Goal: Task Accomplishment & Management: Use online tool/utility

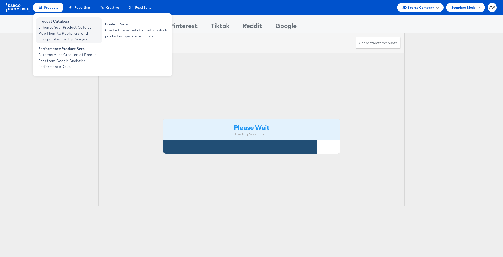
click at [65, 25] on span "Enhance Your Product Catalog, Map Them to Publishers, and Incorporate Overlay D…" at bounding box center [69, 33] width 63 height 18
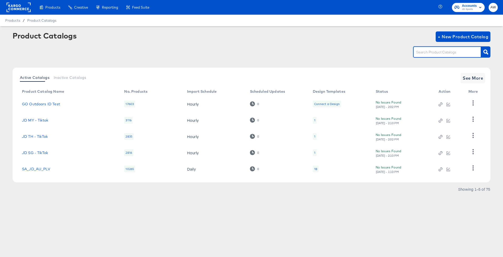
click at [442, 53] on input "text" at bounding box center [443, 52] width 56 height 6
type input "the hip"
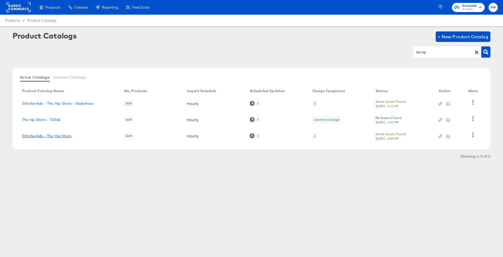
click at [42, 136] on link "StitcherAds - The Hip Store" at bounding box center [46, 136] width 49 height 4
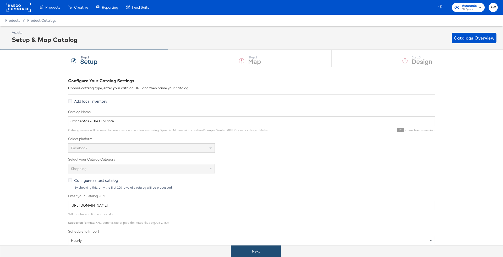
click at [257, 251] on button "Next" at bounding box center [256, 251] width 50 height 12
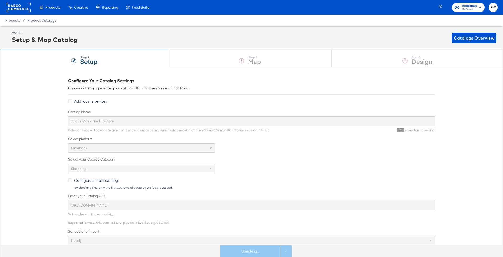
click at [382, 66] on div "Step: 3 Design" at bounding box center [417, 58] width 171 height 17
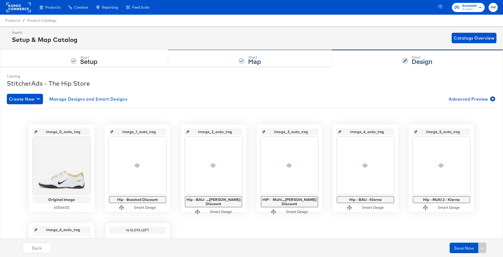
scroll to position [90, 0]
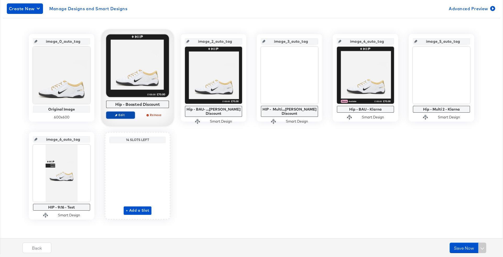
click at [128, 116] on span "Edit" at bounding box center [120, 115] width 24 height 4
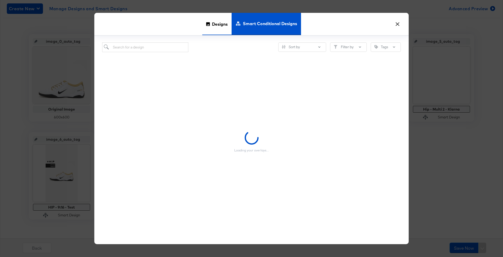
click at [214, 19] on span "Designs" at bounding box center [220, 24] width 16 height 23
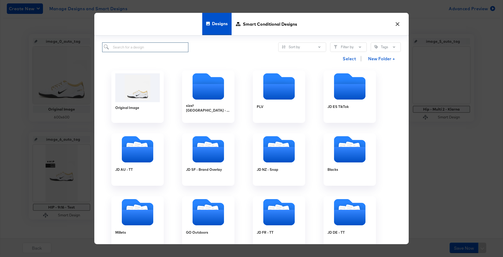
click at [178, 45] on input "search" at bounding box center [145, 47] width 86 height 10
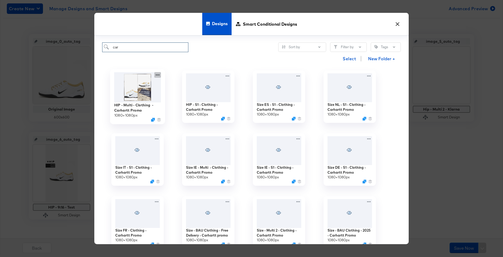
click at [158, 73] on icon at bounding box center [157, 74] width 7 height 5
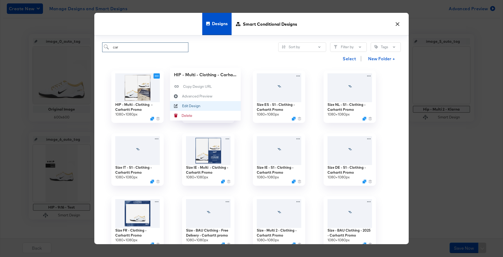
type input "car"
click at [182, 106] on div "Edit Design Edit Design" at bounding box center [182, 106] width 0 height 0
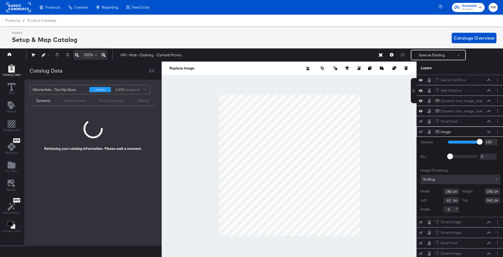
scroll to position [0, 1]
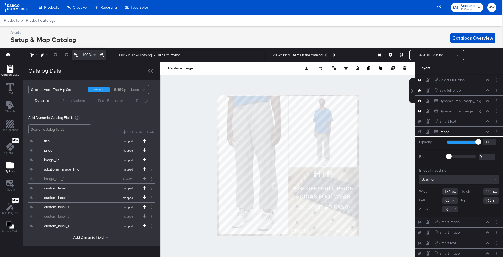
click at [8, 167] on icon "Add Files" at bounding box center [10, 165] width 8 height 7
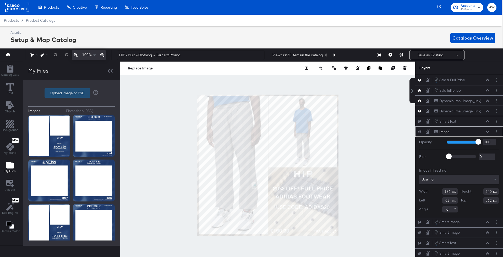
click at [84, 93] on label "Upload Image or PSD" at bounding box center [67, 93] width 45 height 9
click at [71, 93] on input "Upload Image or PSD" at bounding box center [71, 93] width 0 height 0
type input "C:\fakepath\Overlay 1.jpg"
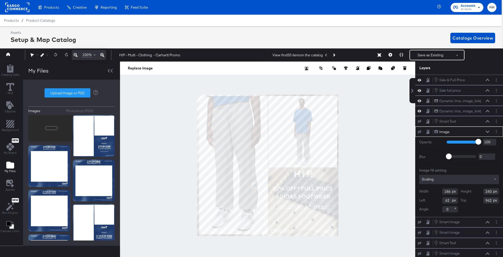
click at [70, 110] on div "Photoshop (PSD)" at bounding box center [79, 110] width 27 height 5
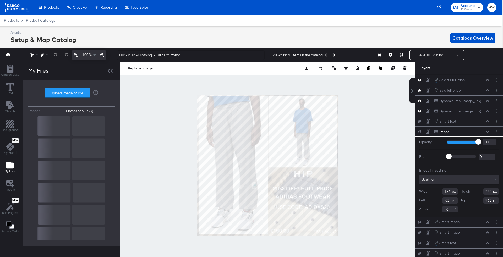
click at [36, 112] on div "Images" at bounding box center [34, 110] width 12 height 5
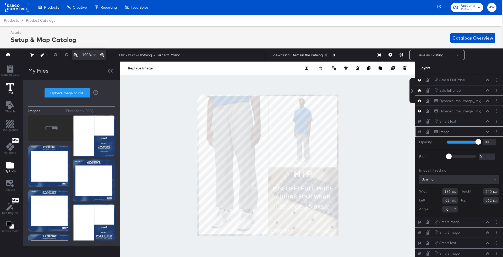
click at [10, 85] on icon at bounding box center [10, 87] width 8 height 8
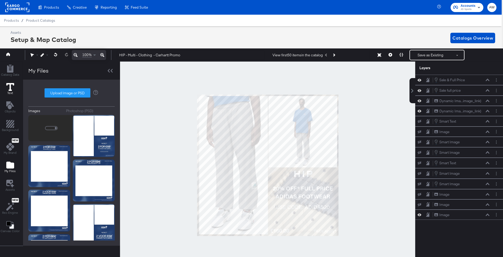
click at [10, 89] on icon at bounding box center [10, 87] width 8 height 8
click at [16, 71] on div "Catalog Data" at bounding box center [10, 71] width 18 height 12
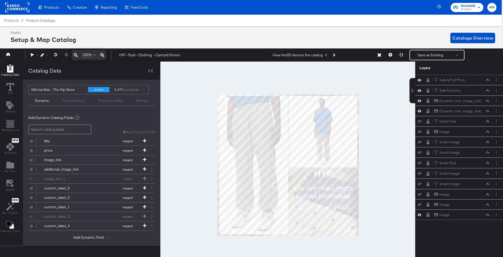
click at [84, 101] on div "Smart Actions" at bounding box center [74, 100] width 36 height 6
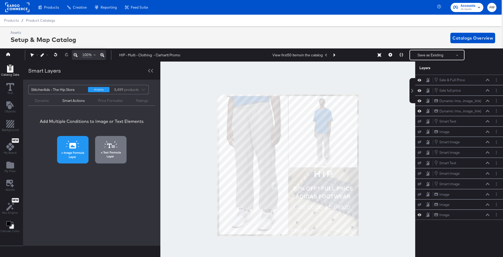
click at [84, 146] on button "Image Formula Layer" at bounding box center [72, 149] width 31 height 27
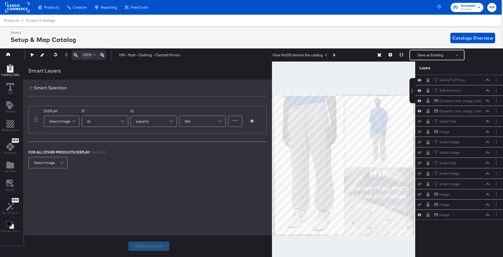
click at [56, 122] on div "Select Image" at bounding box center [61, 121] width 35 height 10
click at [34, 127] on div at bounding box center [36, 120] width 10 height 22
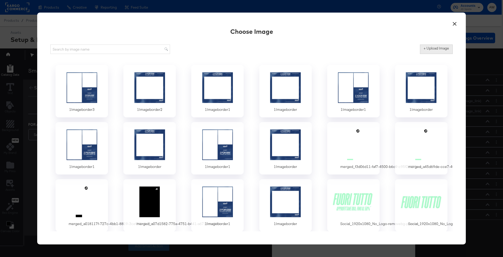
click at [444, 50] on label "+ Upload Image" at bounding box center [435, 48] width 25 height 5
click at [444, 54] on input "+ Upload Image" at bounding box center [480, 54] width 120 height 0
type input "C:\fakepath\Overlay 2.jpg"
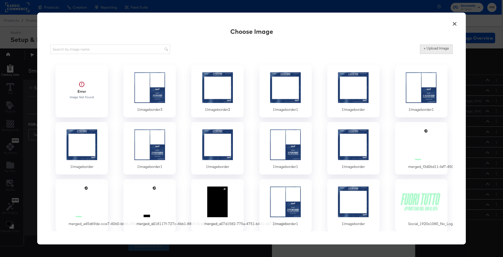
click at [430, 49] on label "+ Upload Image" at bounding box center [435, 48] width 25 height 5
click at [430, 54] on input "+ Upload Image" at bounding box center [480, 54] width 120 height 0
type input "C:\fakepath\Overlay 1.jpg"
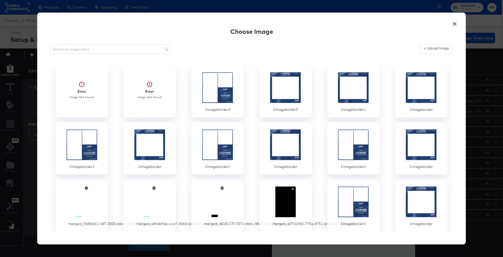
click at [346, 49] on div "+ Upload Image" at bounding box center [251, 49] width 402 height 13
click at [249, 35] on div "Choose Image" at bounding box center [251, 31] width 43 height 9
click at [278, 46] on div "+ Upload Image" at bounding box center [251, 49] width 402 height 13
click at [156, 89] on div at bounding box center [149, 90] width 49 height 36
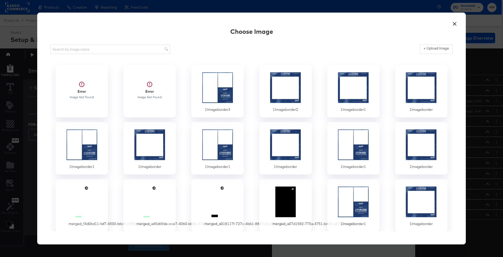
click at [152, 94] on div at bounding box center [149, 90] width 49 height 36
click at [451, 26] on button "×" at bounding box center [454, 22] width 9 height 9
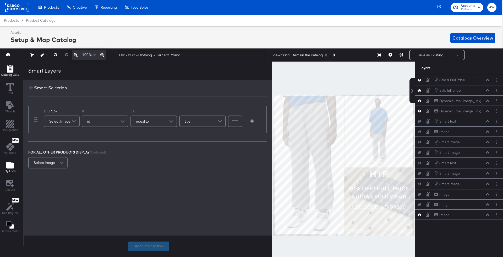
click at [10, 169] on span "My Files" at bounding box center [9, 171] width 11 height 4
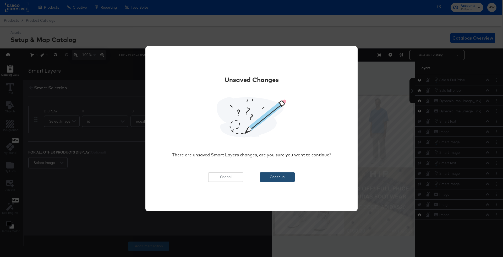
click at [267, 176] on button "Continue" at bounding box center [277, 176] width 35 height 9
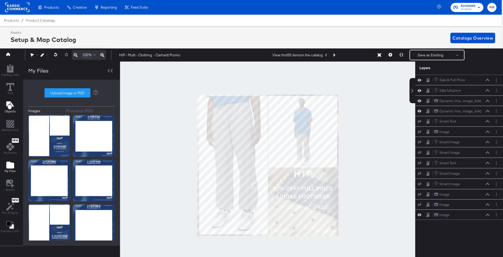
click at [9, 106] on icon "Add Text" at bounding box center [10, 105] width 8 height 8
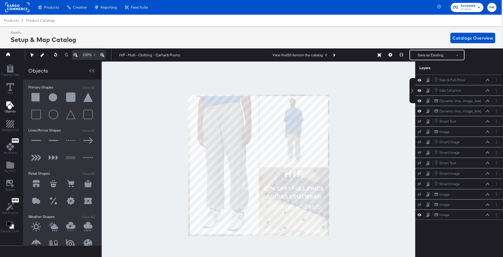
click at [10, 60] on div "100% HIP - Multi - Clothing - Carhartt Promo View first 50 items in the catalog…" at bounding box center [249, 54] width 505 height 13
click at [10, 67] on icon "Add Rectangle" at bounding box center [10, 69] width 6 height 8
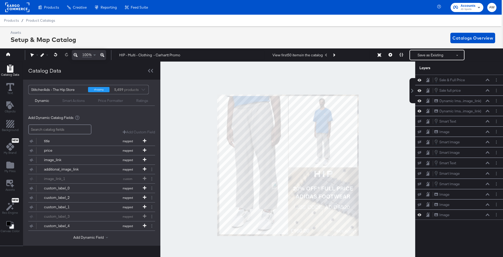
click at [81, 98] on div "Smart Actions" at bounding box center [73, 100] width 23 height 5
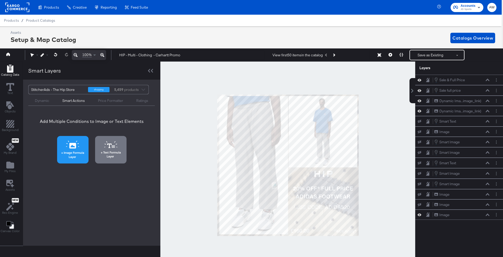
click at [66, 145] on icon at bounding box center [72, 145] width 13 height 8
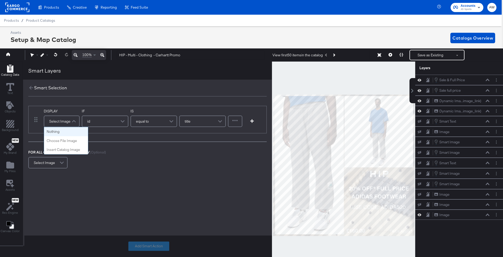
click at [58, 119] on div "Select Image" at bounding box center [61, 121] width 35 height 10
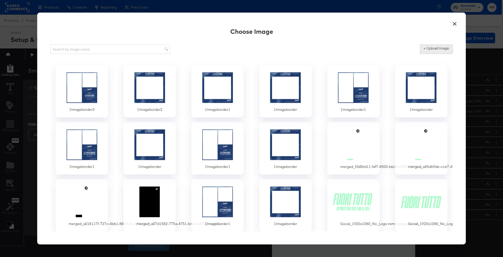
click at [434, 52] on button "+ Upload Image" at bounding box center [436, 49] width 33 height 9
click at [426, 49] on label "+ Upload Image" at bounding box center [435, 48] width 25 height 5
click at [426, 54] on input "+ Upload Image" at bounding box center [480, 54] width 120 height 0
type input "C:\fakepath\Overlay 2.jpg"
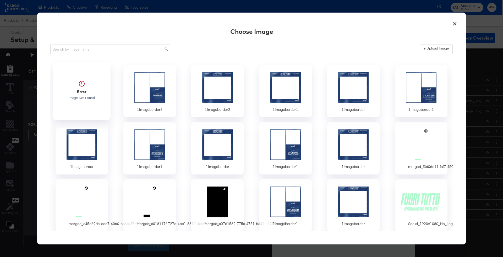
click at [92, 87] on div at bounding box center [81, 90] width 49 height 36
click at [222, 42] on div "Choose Image + Upload Image Error Image Not Found 1Imageborder3 1Imageborder2 1…" at bounding box center [251, 129] width 402 height 206
click at [456, 25] on button "×" at bounding box center [454, 22] width 9 height 9
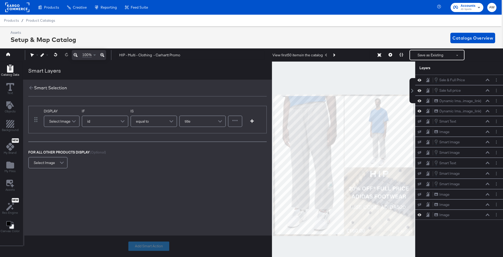
click at [346, 74] on div at bounding box center [343, 165] width 143 height 207
click at [148, 246] on div "Add Smart Action" at bounding box center [148, 245] width 249 height 21
click at [31, 88] on icon at bounding box center [31, 88] width 6 height 6
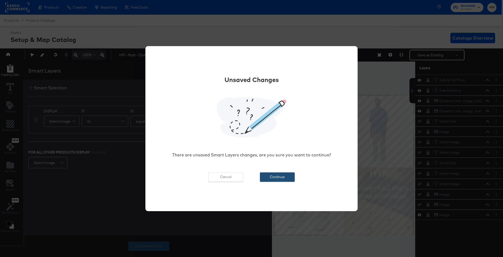
click at [272, 175] on button "Continue" at bounding box center [277, 176] width 35 height 9
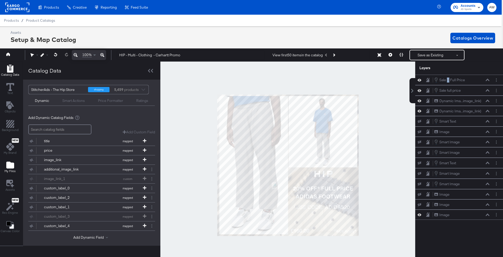
click at [11, 161] on icon "Add Files" at bounding box center [10, 165] width 8 height 8
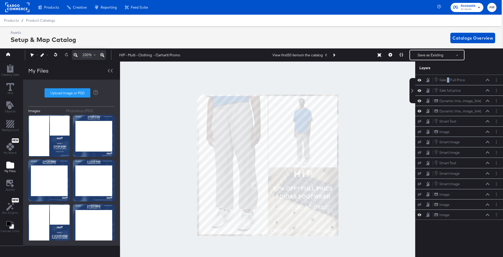
click at [90, 107] on div "Images Photoshop (PSD) Upload Image or PSD" at bounding box center [71, 163] width 86 height 156
click at [89, 111] on div "Photoshop (PSD)" at bounding box center [79, 110] width 27 height 5
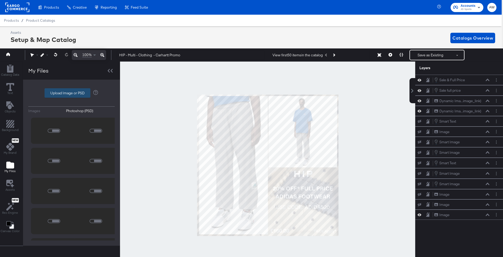
click at [84, 95] on label "Upload Image or PSD" at bounding box center [67, 93] width 45 height 9
click at [71, 93] on input "Upload Image or PSD" at bounding box center [71, 93] width 0 height 0
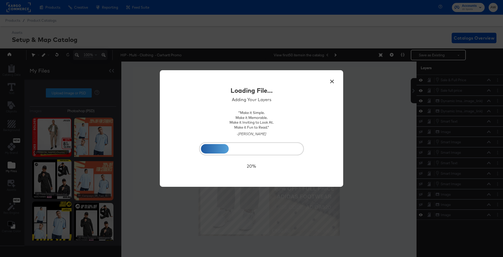
scroll to position [0, 1]
